Goal: Use online tool/utility: Utilize a website feature to perform a specific function

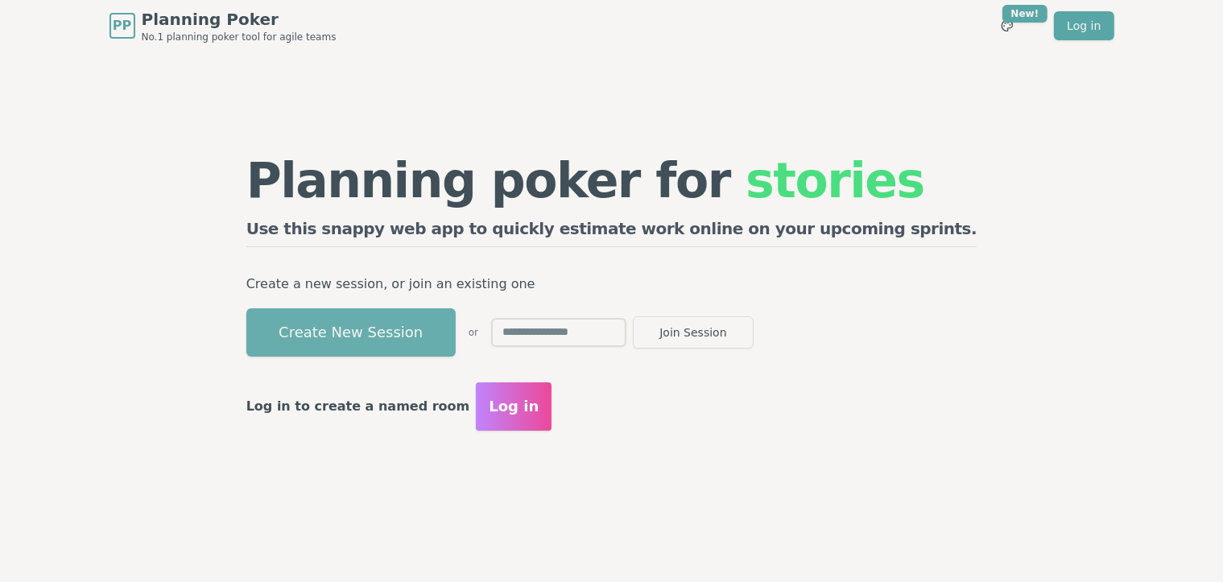
click at [426, 340] on button "Create New Session" at bounding box center [350, 332] width 209 height 48
click at [426, 340] on div "Create New Session or Join Session" at bounding box center [611, 332] width 731 height 48
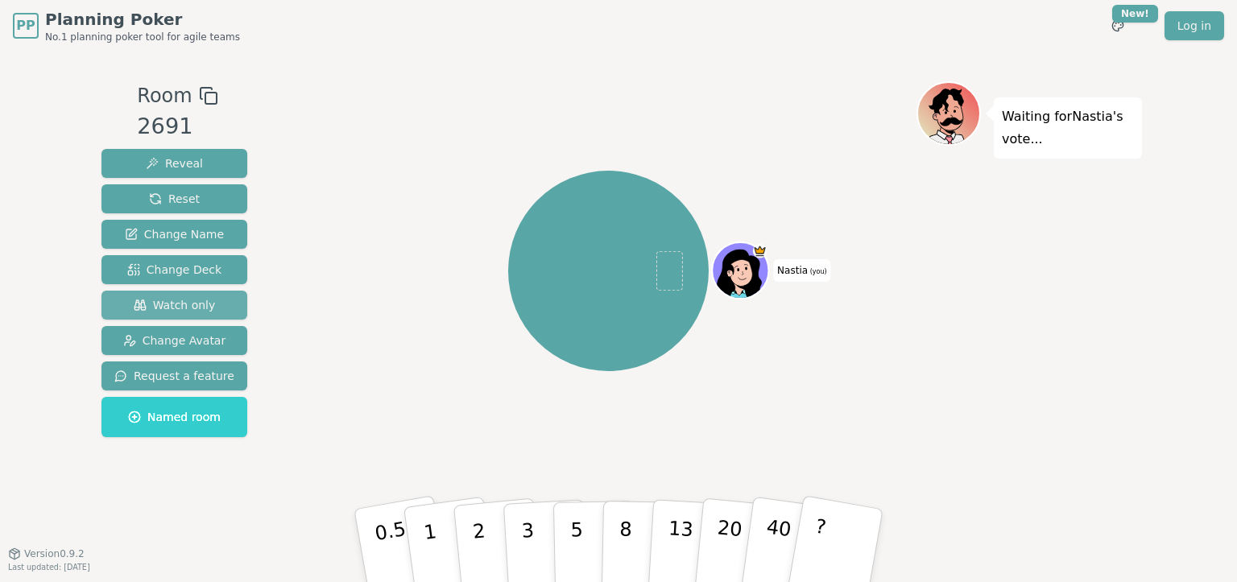
click at [160, 316] on button "Watch only" at bounding box center [174, 305] width 146 height 29
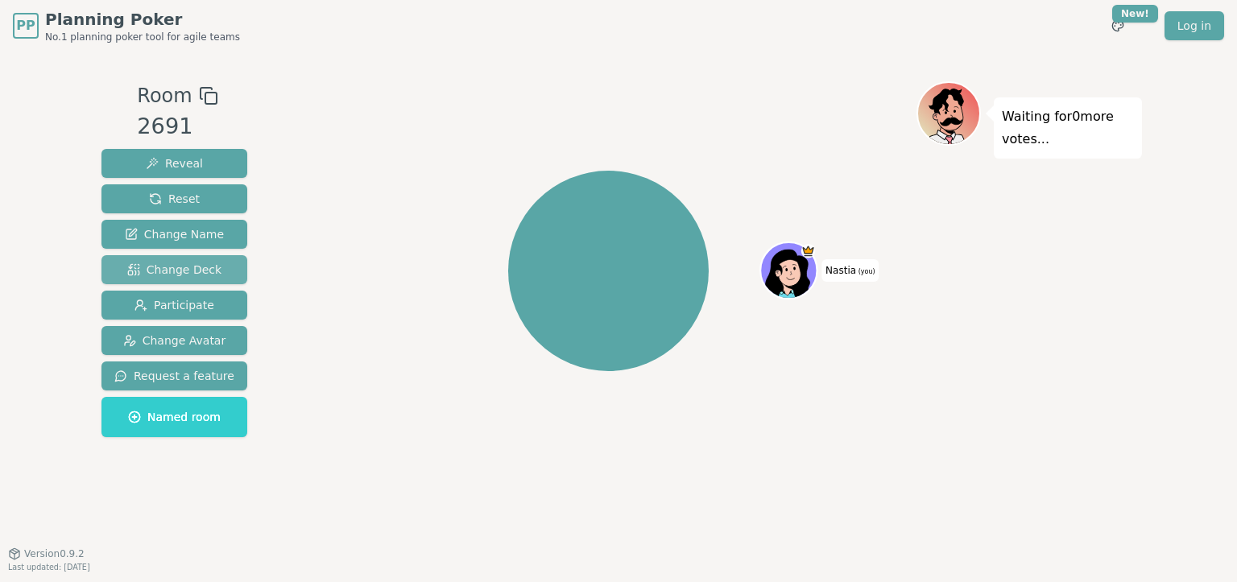
click at [164, 277] on span "Change Deck" at bounding box center [174, 270] width 94 height 16
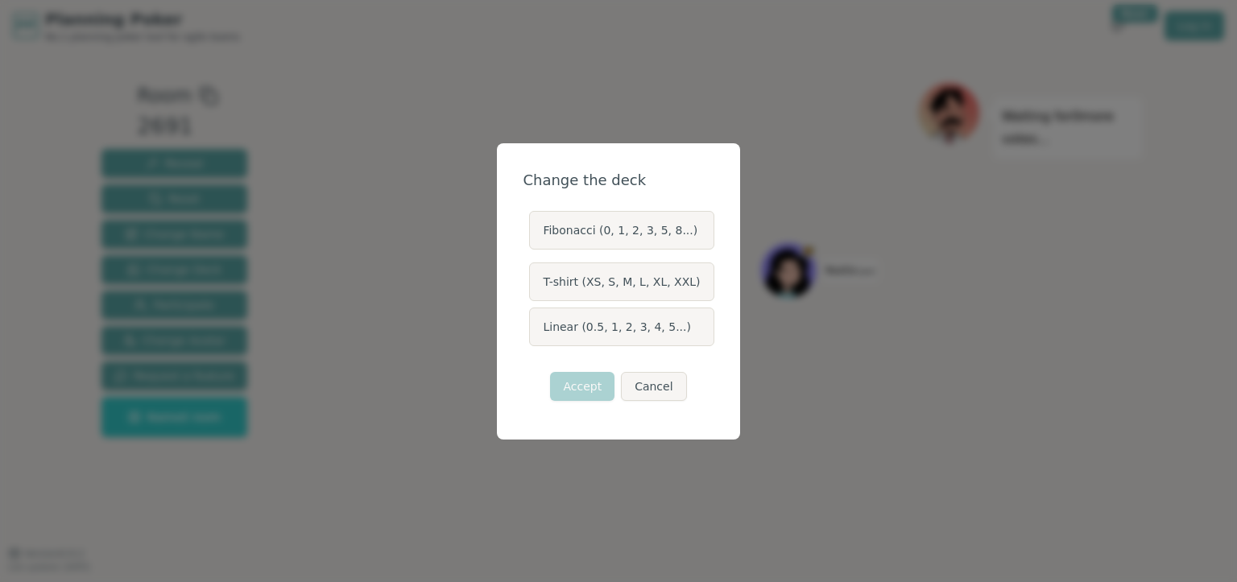
click at [636, 330] on label "Linear (0.5, 1, 2, 3, 4, 5...)" at bounding box center [621, 327] width 184 height 39
click at [535, 330] on button "Linear (0.5, 1, 2, 3, 4, 5...)" at bounding box center [528, 326] width 13 height 13
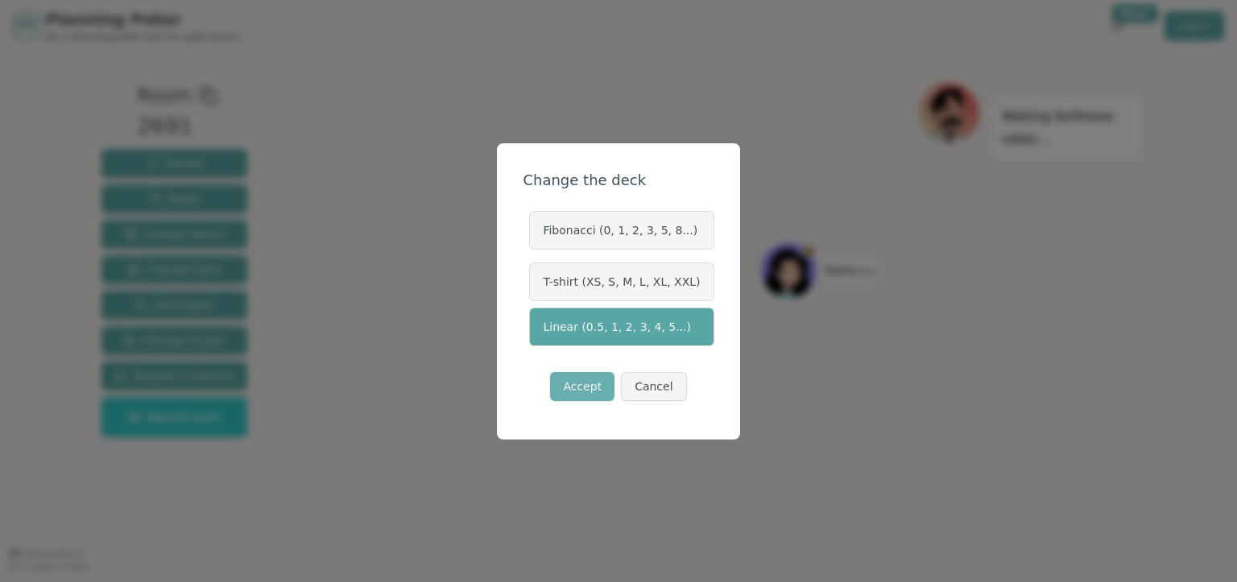
click at [583, 388] on button "Accept" at bounding box center [582, 386] width 64 height 29
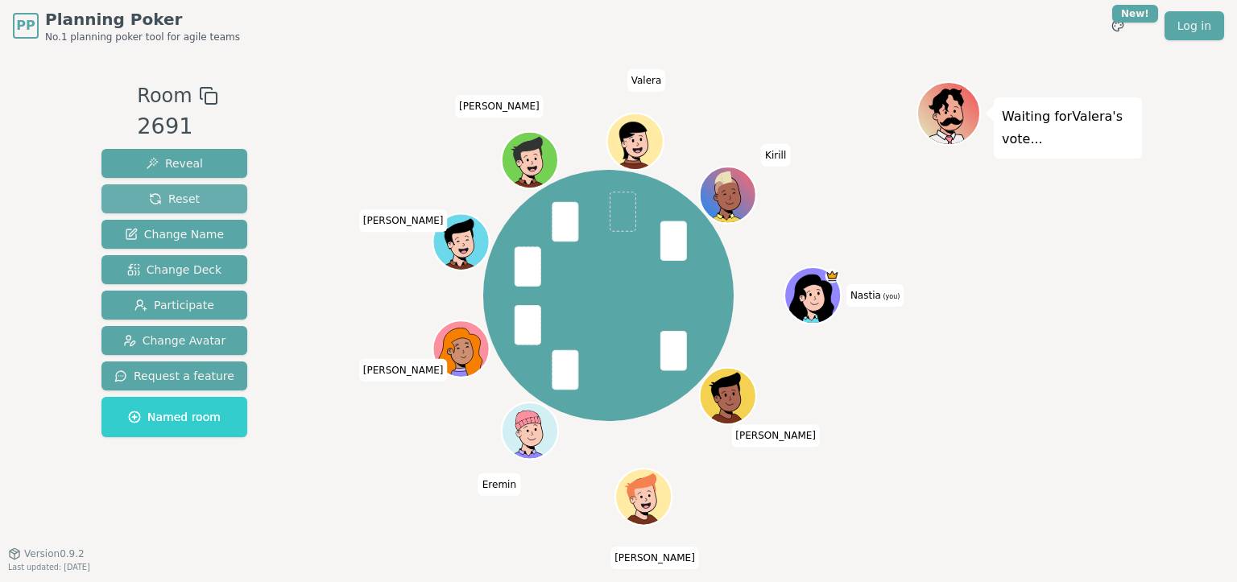
click at [172, 203] on span "Reset" at bounding box center [174, 199] width 51 height 16
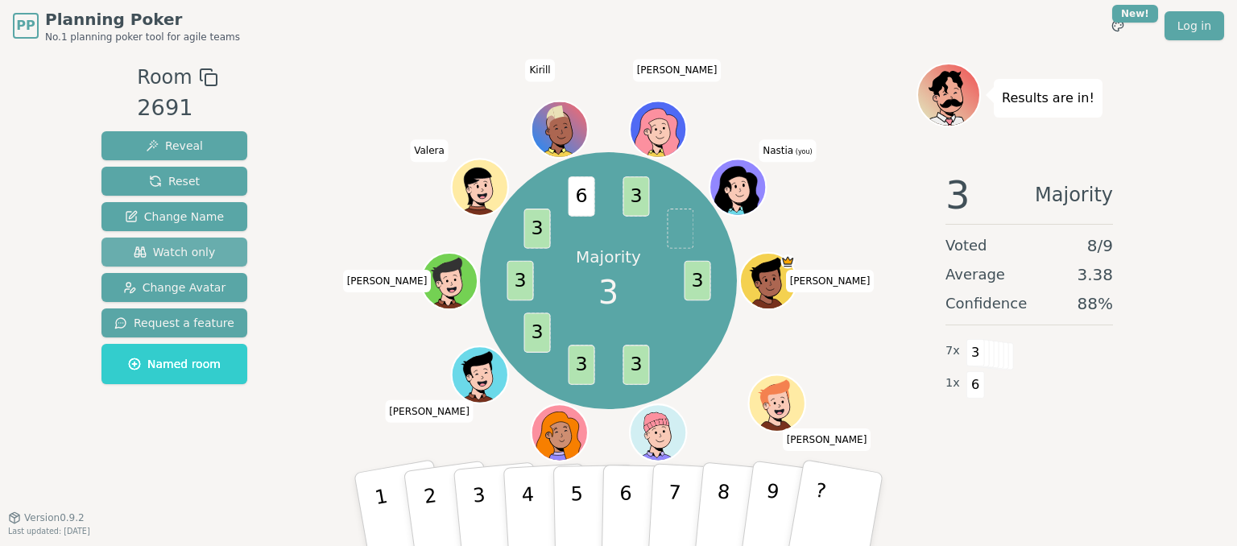
click at [171, 258] on span "Watch only" at bounding box center [175, 252] width 82 height 16
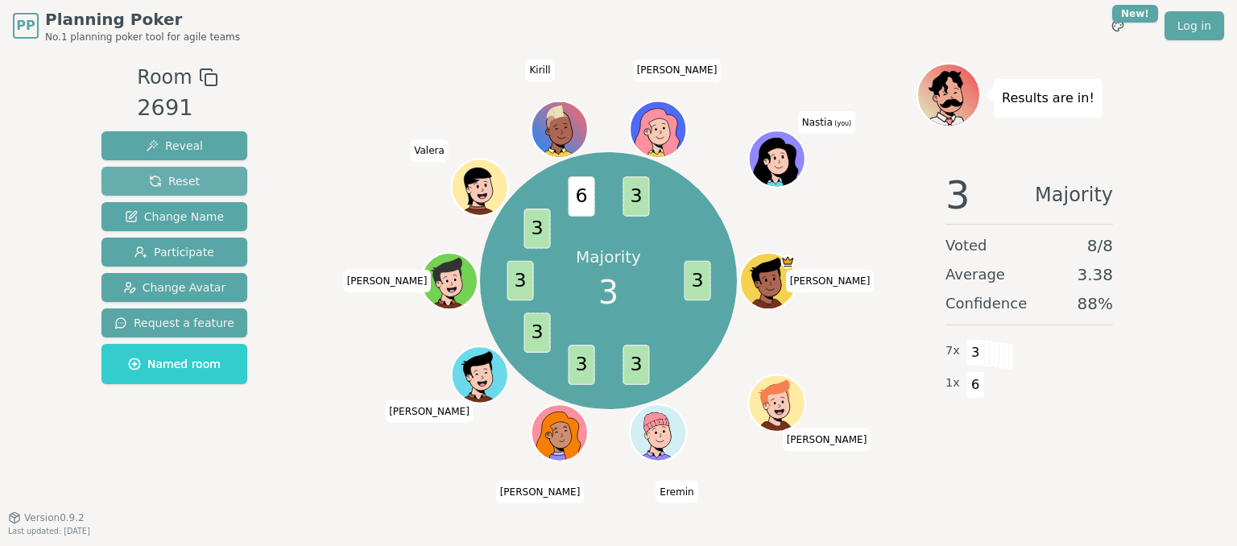
click at [173, 180] on span "Reset" at bounding box center [174, 181] width 51 height 16
